Goal: Find specific page/section: Find specific page/section

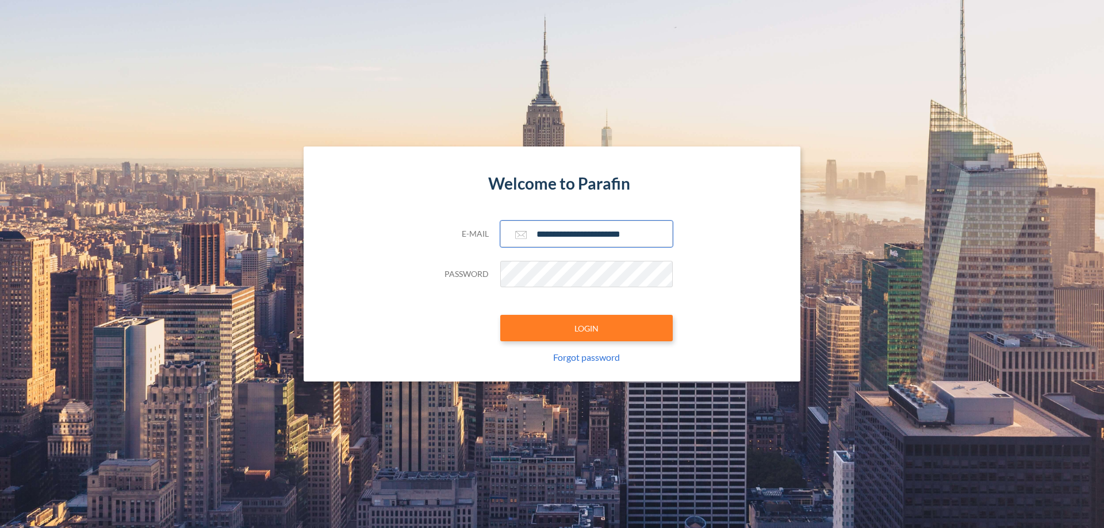
type input "**********"
click at [586, 328] on button "LOGIN" at bounding box center [586, 328] width 172 height 26
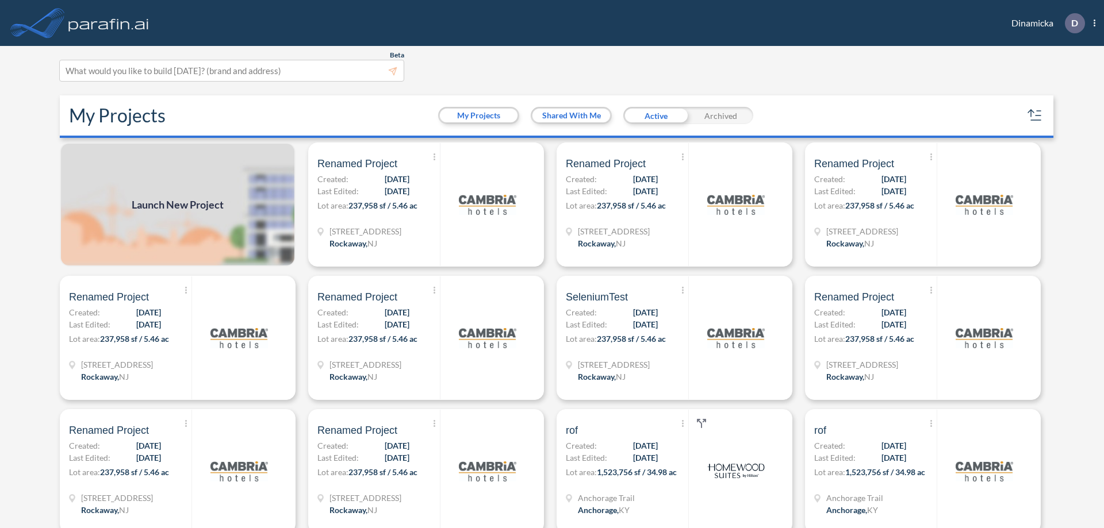
scroll to position [3, 0]
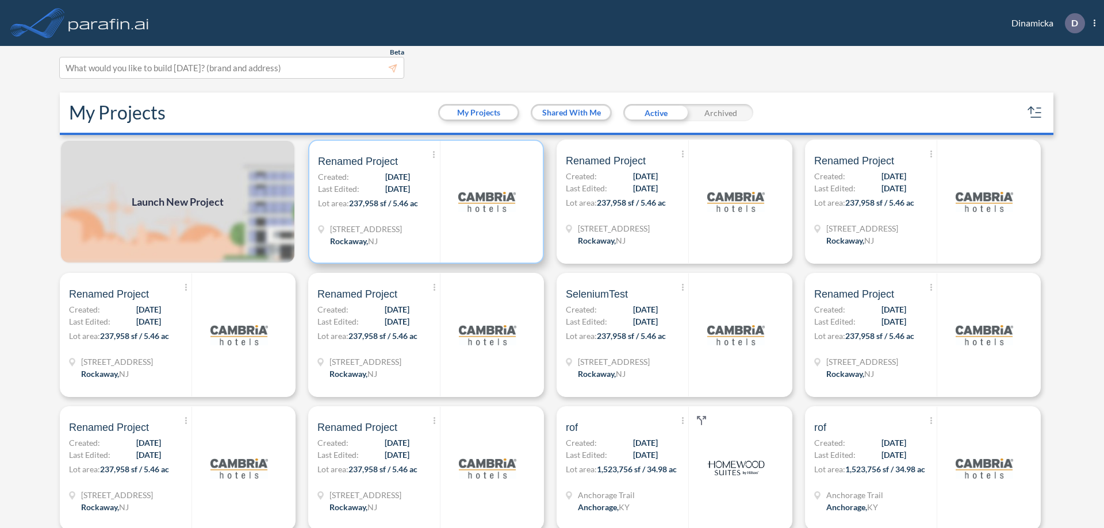
click at [424, 202] on p "Lot area: 237,958 sf / 5.46 ac" at bounding box center [379, 205] width 122 height 17
